Goal: Transaction & Acquisition: Purchase product/service

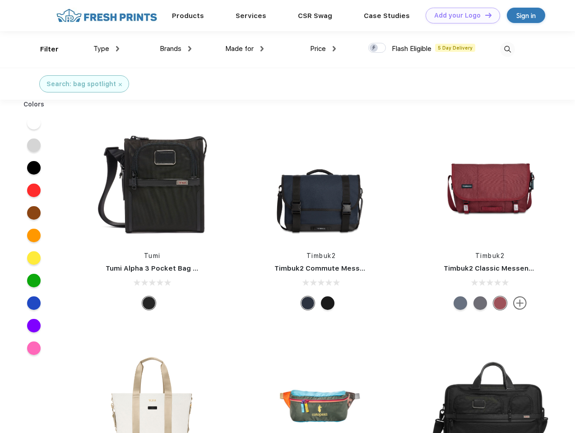
scroll to position [0, 0]
click at [460, 15] on link "Add your Logo Design Tool" at bounding box center [463, 16] width 74 height 16
click at [0, 0] on div "Design Tool" at bounding box center [0, 0] width 0 height 0
click at [484, 15] on link "Add your Logo Design Tool" at bounding box center [463, 16] width 74 height 16
click at [43, 49] on div "Filter" at bounding box center [49, 49] width 19 height 10
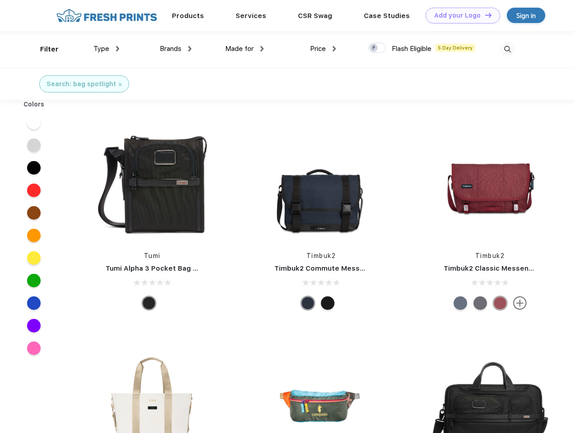
click at [107, 49] on span "Type" at bounding box center [101, 49] width 16 height 8
click at [176, 49] on span "Brands" at bounding box center [171, 49] width 22 height 8
click at [245, 49] on span "Made for" at bounding box center [239, 49] width 28 height 8
click at [323, 49] on span "Price" at bounding box center [318, 49] width 16 height 8
click at [377, 48] on div at bounding box center [377, 48] width 18 height 10
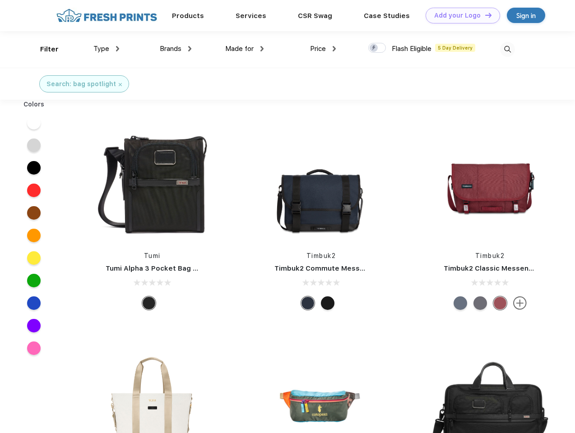
click at [374, 48] on input "checkbox" at bounding box center [371, 45] width 6 height 6
click at [507, 49] on img at bounding box center [507, 49] width 15 height 15
